Goal: Information Seeking & Learning: Learn about a topic

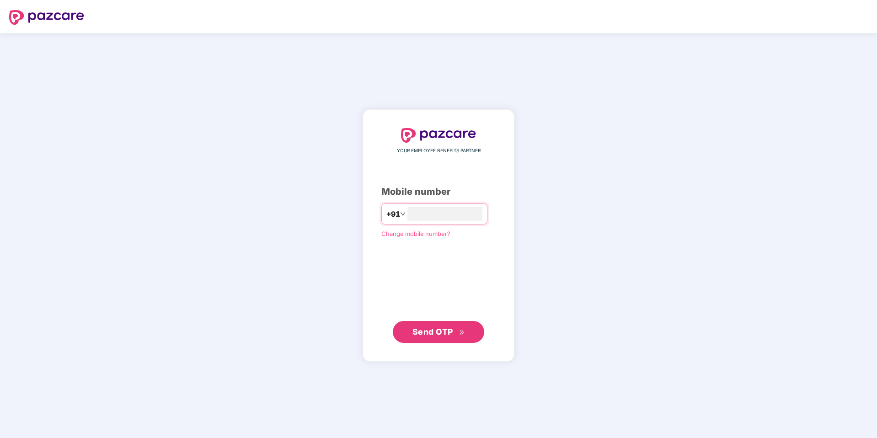
type input "**********"
click at [411, 331] on button "Send OTP" at bounding box center [438, 331] width 91 height 22
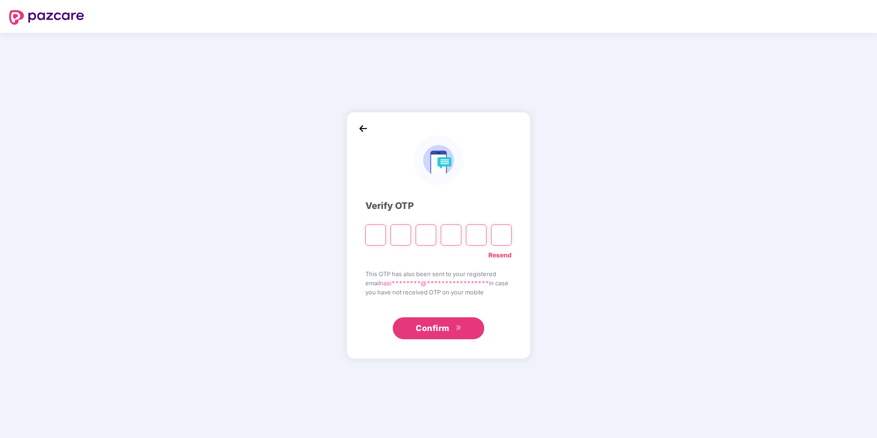
type input "*"
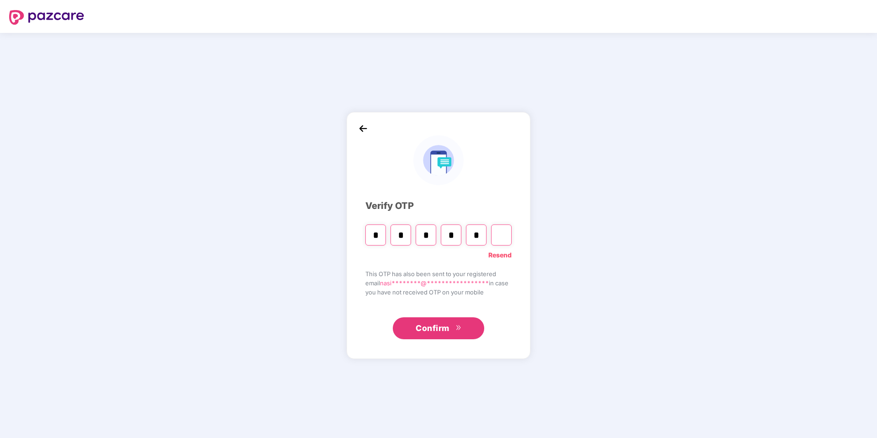
type input "*"
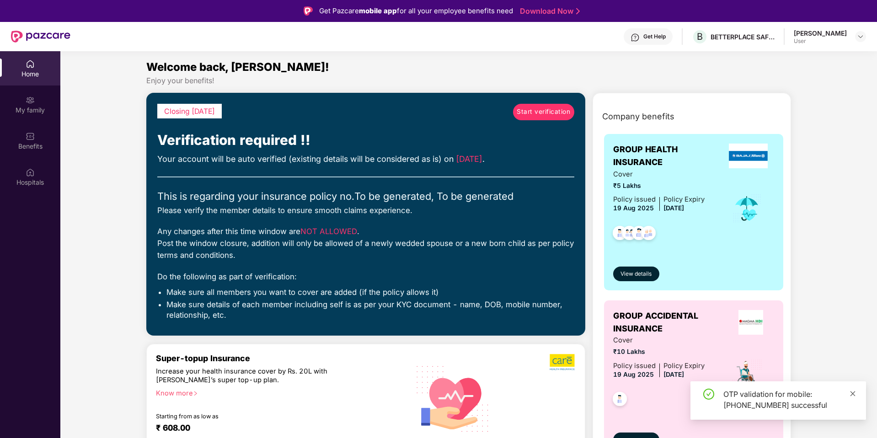
click at [853, 394] on icon "close" at bounding box center [852, 393] width 6 height 6
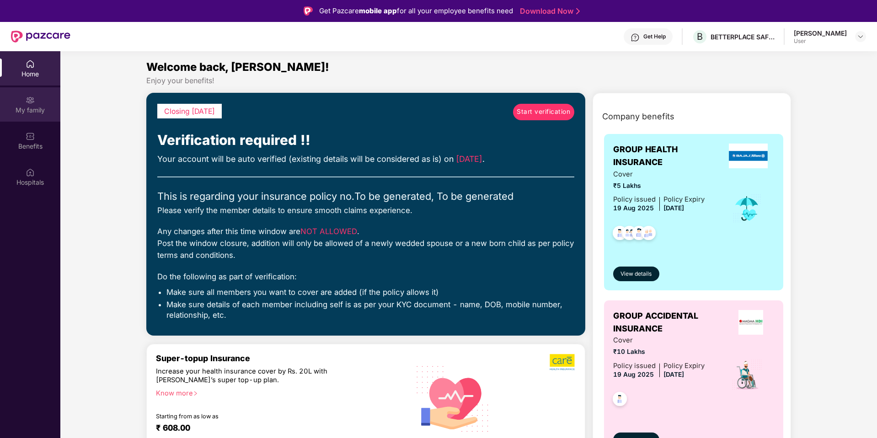
click at [35, 107] on div "My family" at bounding box center [30, 110] width 60 height 9
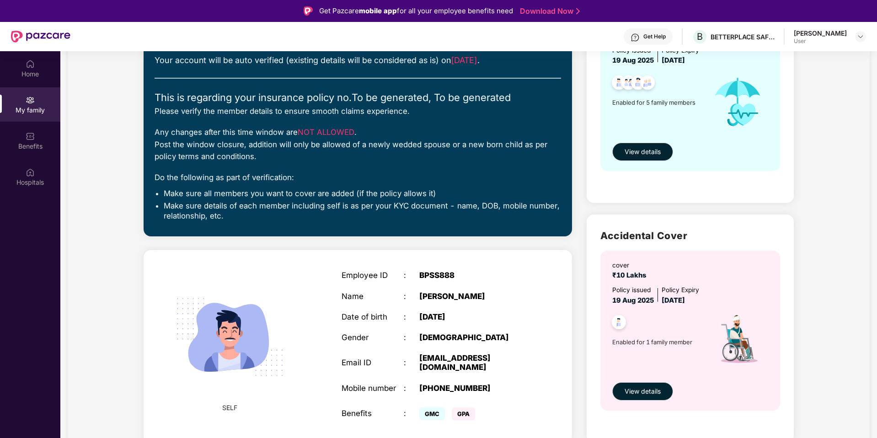
scroll to position [131, 0]
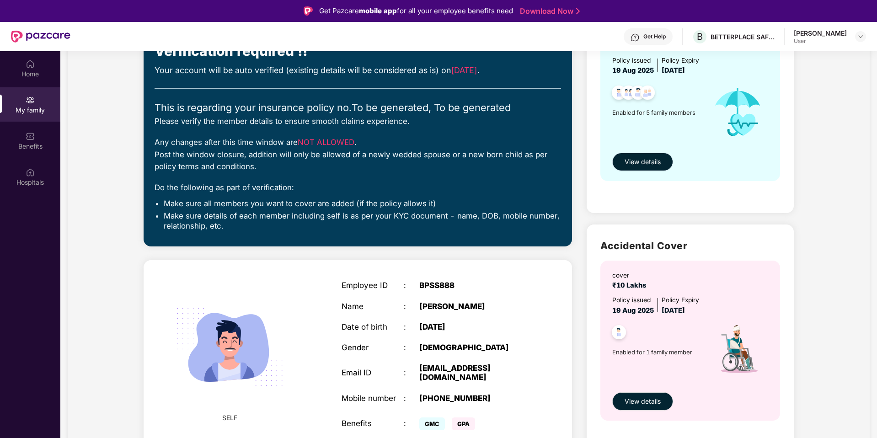
click at [639, 157] on span "View details" at bounding box center [642, 162] width 36 height 10
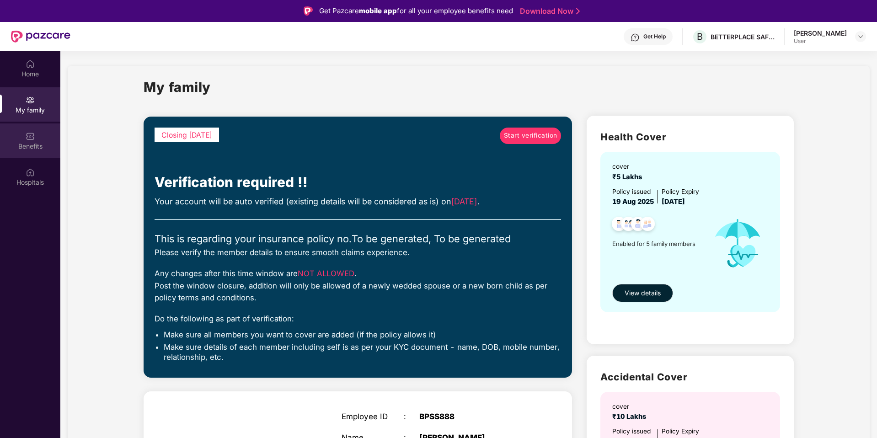
click at [37, 147] on div "Benefits" at bounding box center [30, 146] width 60 height 9
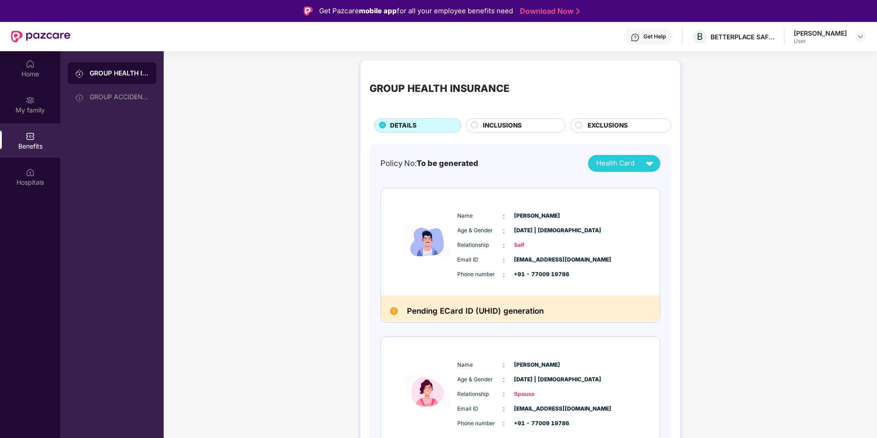
click at [490, 124] on span "INCLUSIONS" at bounding box center [502, 126] width 39 height 10
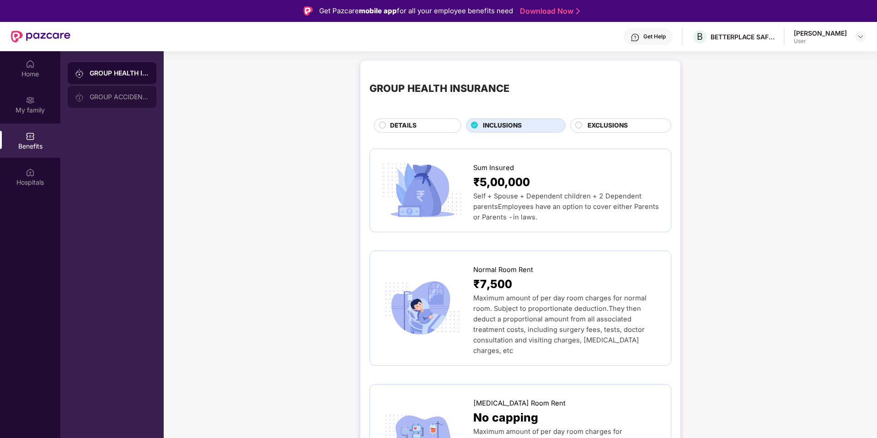
click at [96, 95] on div "GROUP ACCIDENTAL INSURANCE" at bounding box center [119, 96] width 59 height 7
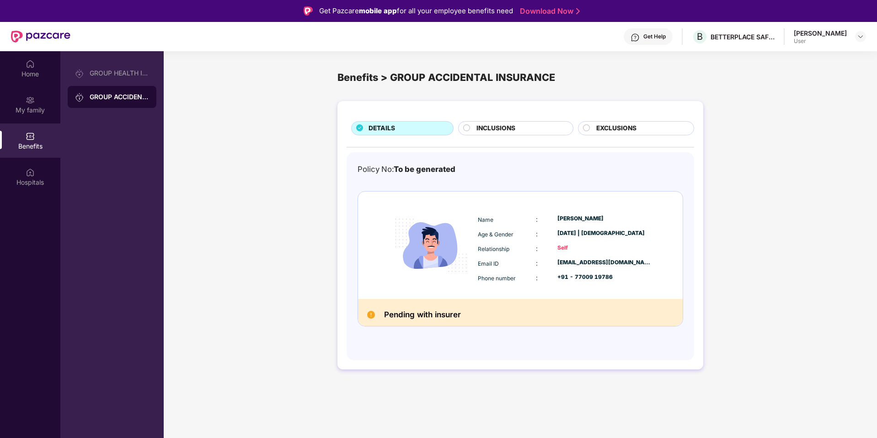
click at [621, 131] on span "EXCLUSIONS" at bounding box center [616, 128] width 40 height 10
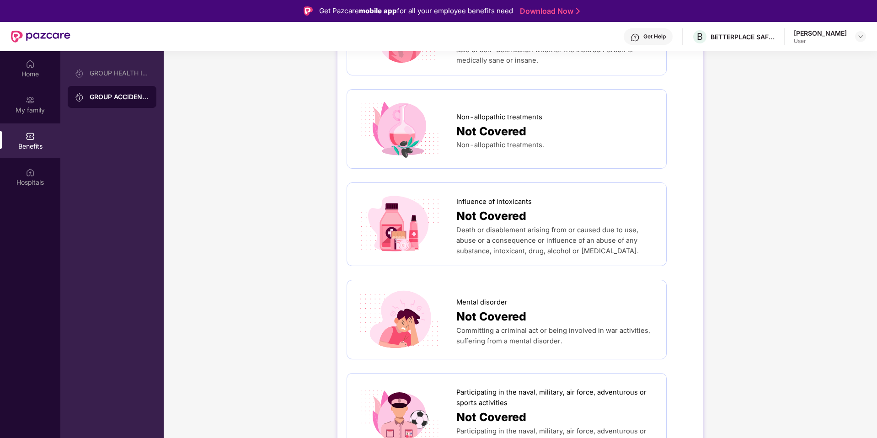
scroll to position [51, 0]
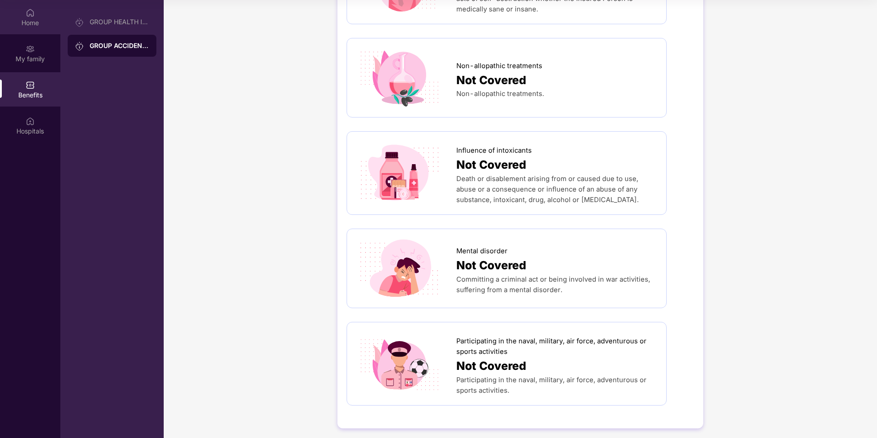
click at [26, 17] on img at bounding box center [30, 12] width 9 height 9
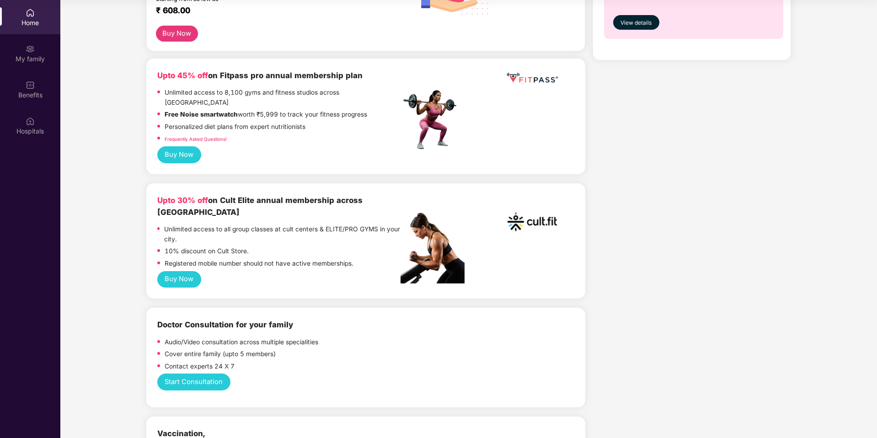
scroll to position [352, 0]
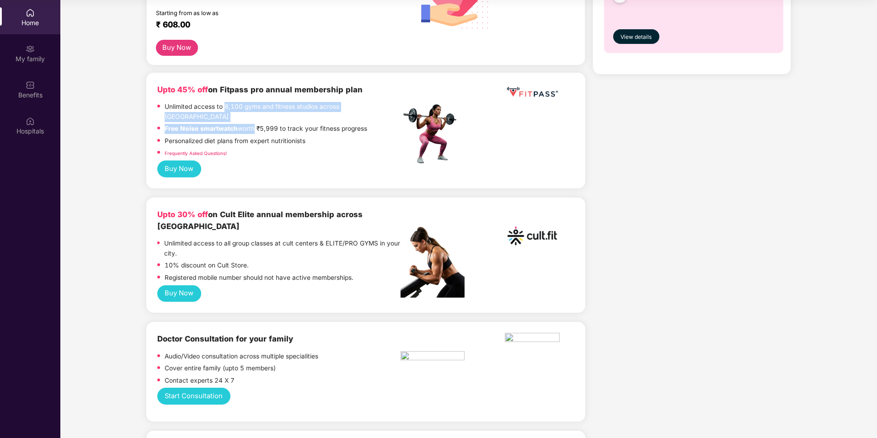
drag, startPoint x: 224, startPoint y: 104, endPoint x: 252, endPoint y: 123, distance: 34.5
click at [252, 123] on div "Unlimited access to 8,100 gyms and fitness studios across [GEOGRAPHIC_DATA] Fre…" at bounding box center [278, 131] width 243 height 59
click at [274, 125] on div "Free Noise smartwatch worth ₹5,999 to track your fitness progress" at bounding box center [266, 130] width 202 height 12
drag, startPoint x: 239, startPoint y: 118, endPoint x: 369, endPoint y: 123, distance: 130.4
click at [369, 124] on div "Free Noise smartwatch worth ₹5,999 to track your fitness progress" at bounding box center [278, 130] width 243 height 12
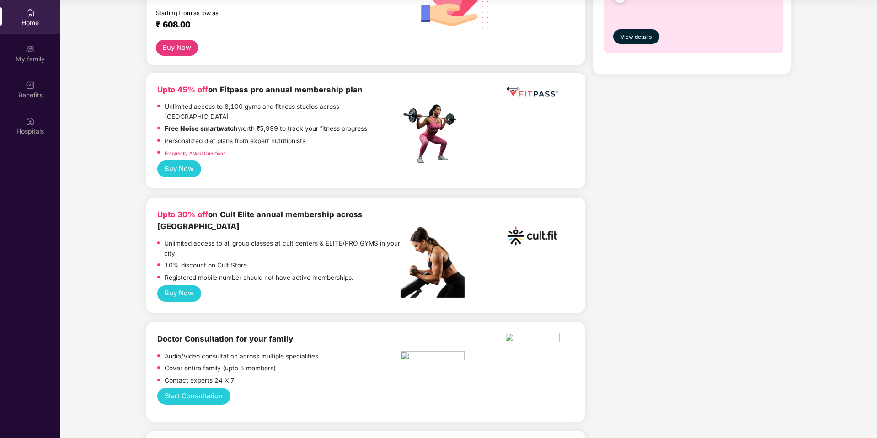
click at [291, 136] on p "Personalized diet plans from expert nutritionists" at bounding box center [235, 141] width 141 height 10
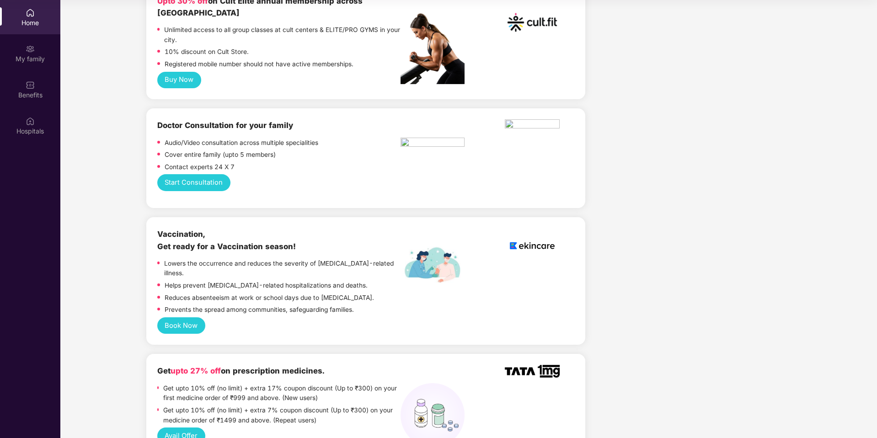
scroll to position [567, 0]
